Goal: Check status: Check status

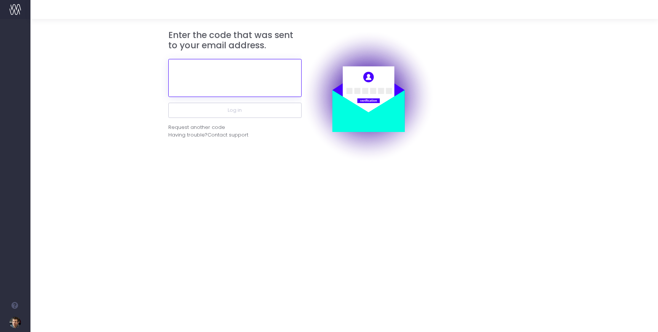
click at [199, 84] on input "text" at bounding box center [234, 78] width 133 height 38
paste input "808062"
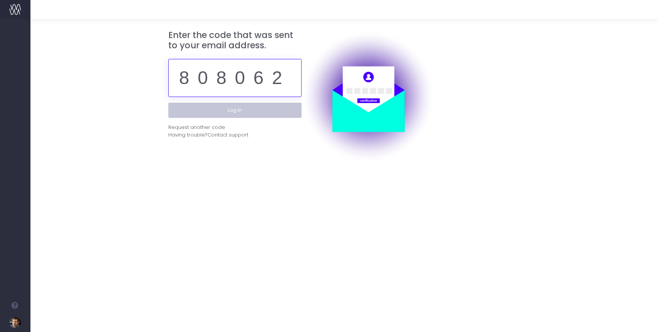
type input "808062"
click at [241, 111] on button "Log in" at bounding box center [234, 110] width 133 height 15
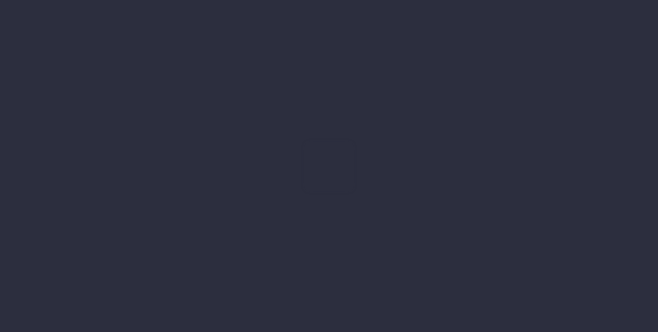
type input "[DATE]"
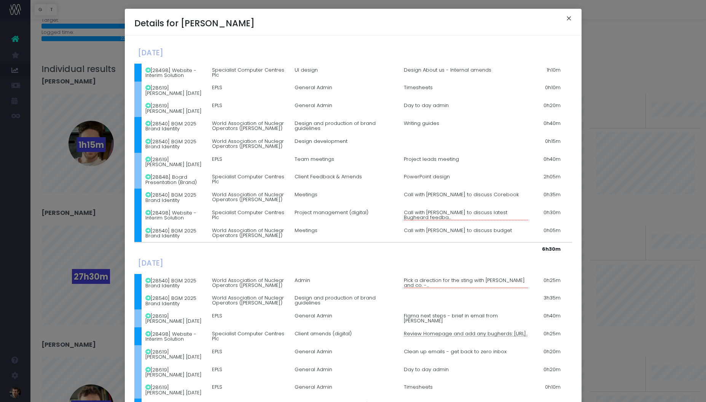
drag, startPoint x: 569, startPoint y: 19, endPoint x: 543, endPoint y: 33, distance: 29.8
click at [569, 19] on button "×" at bounding box center [569, 19] width 16 height 12
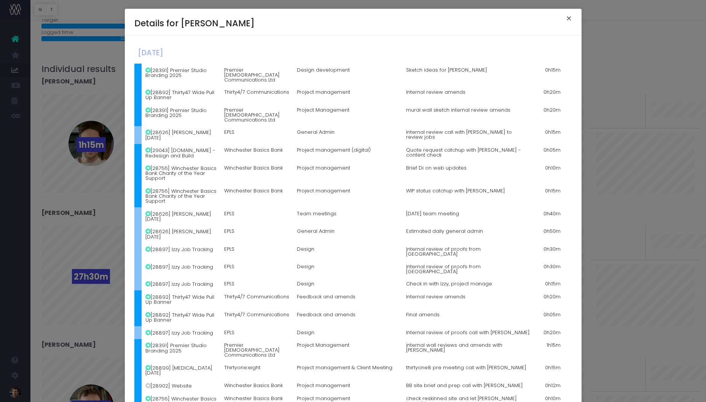
drag, startPoint x: 569, startPoint y: 19, endPoint x: 540, endPoint y: 28, distance: 30.1
click at [569, 19] on button "×" at bounding box center [569, 19] width 16 height 12
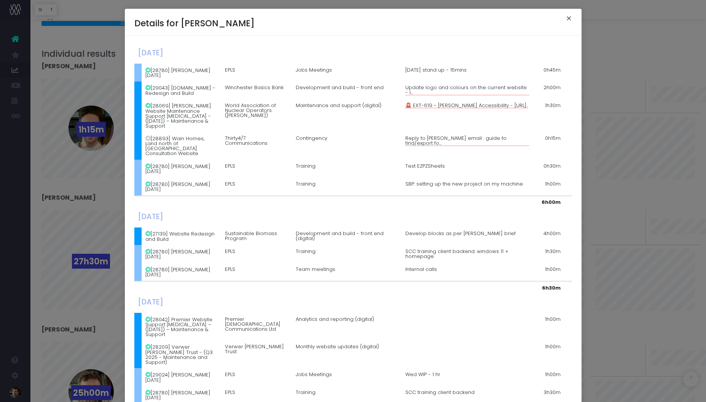
click at [574, 17] on button "×" at bounding box center [569, 19] width 16 height 12
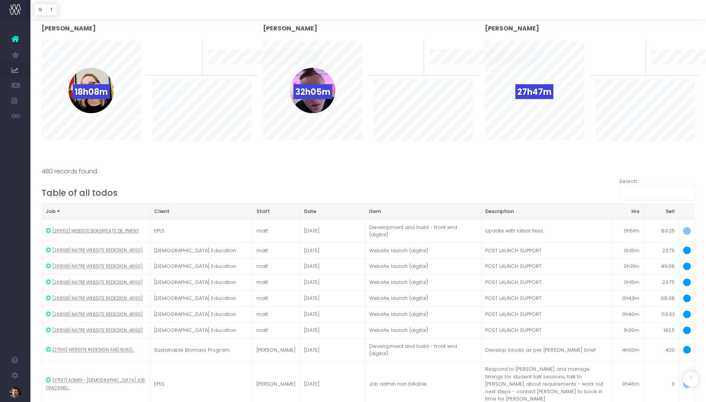
scroll to position [548, 0]
